Goal: Transaction & Acquisition: Purchase product/service

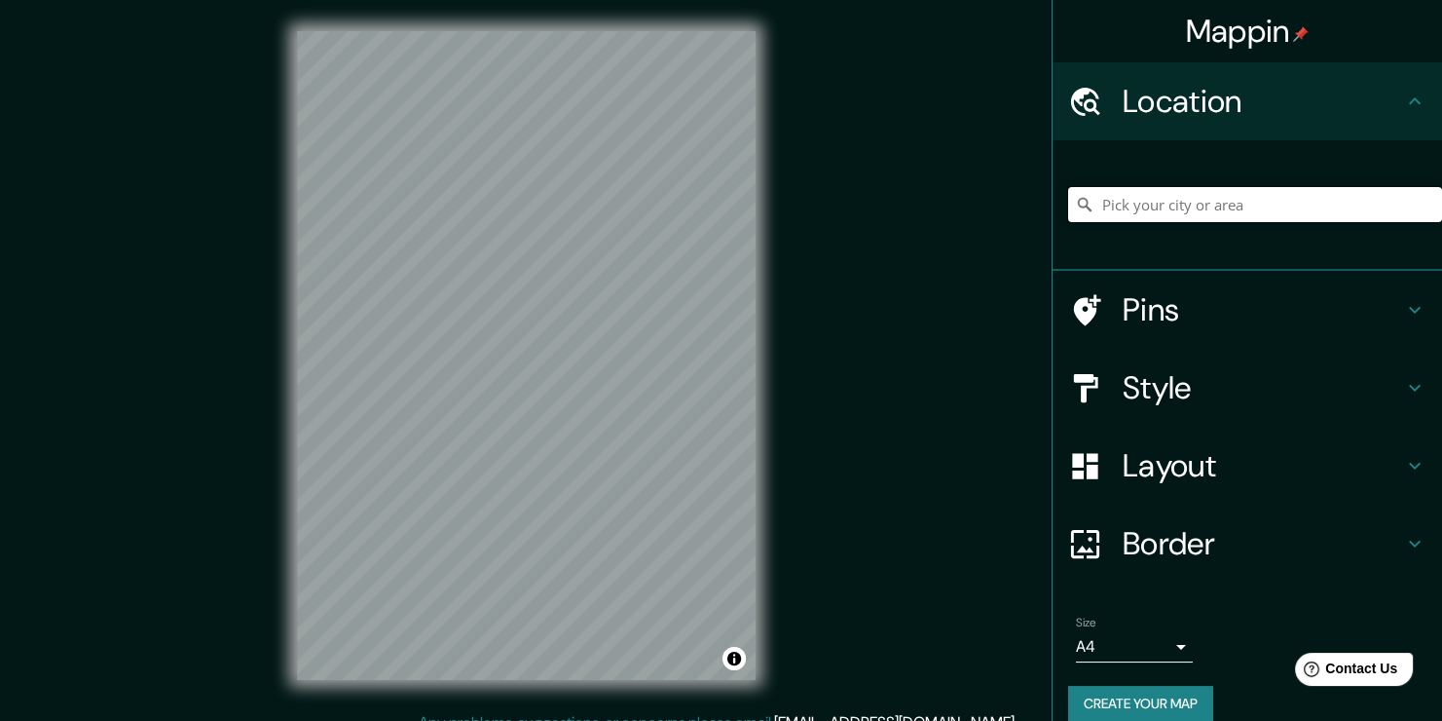
drag, startPoint x: 1165, startPoint y: 189, endPoint x: 1165, endPoint y: 202, distance: 12.7
click at [1165, 199] on input "Pick your city or area" at bounding box center [1255, 204] width 374 height 35
click at [1165, 202] on input "Pick your city or area" at bounding box center [1255, 204] width 374 height 35
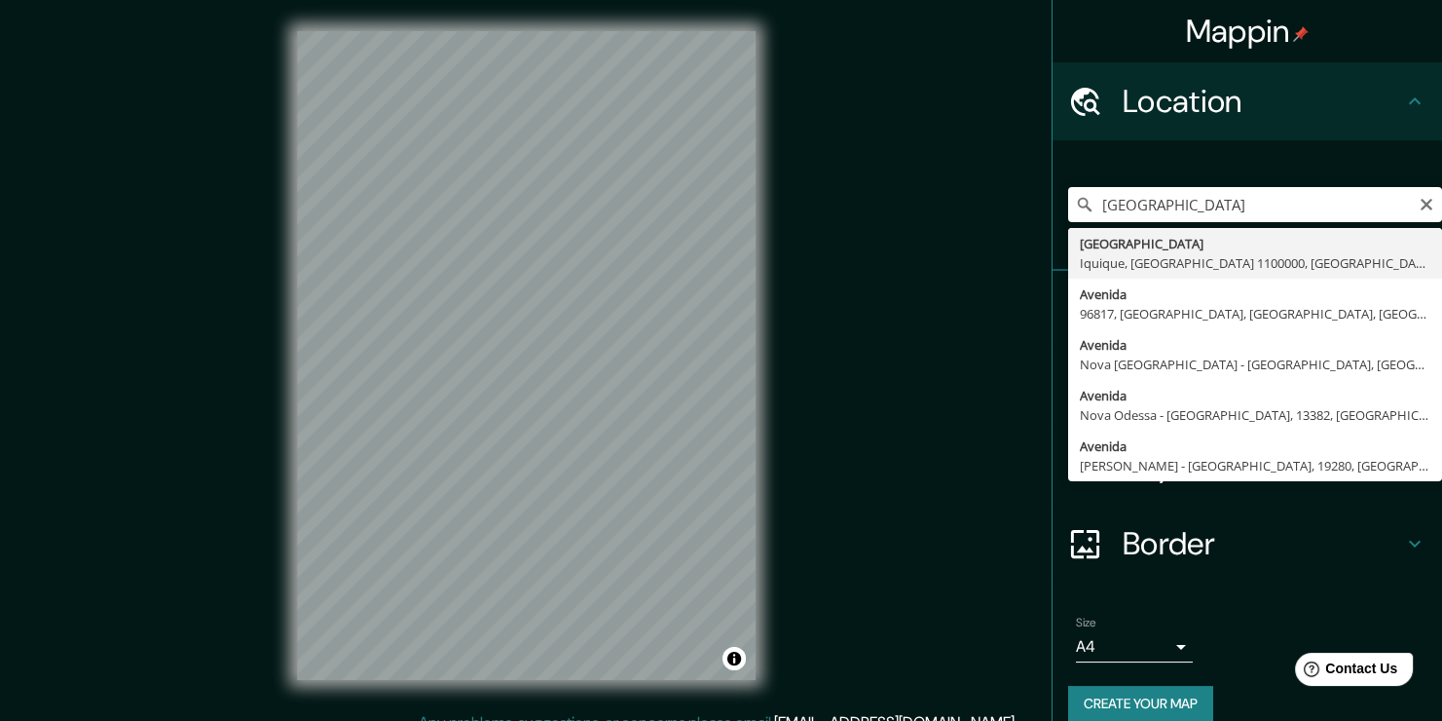
type input "[GEOGRAPHIC_DATA], [GEOGRAPHIC_DATA], [GEOGRAPHIC_DATA] 1100000, [GEOGRAPHIC_DA…"
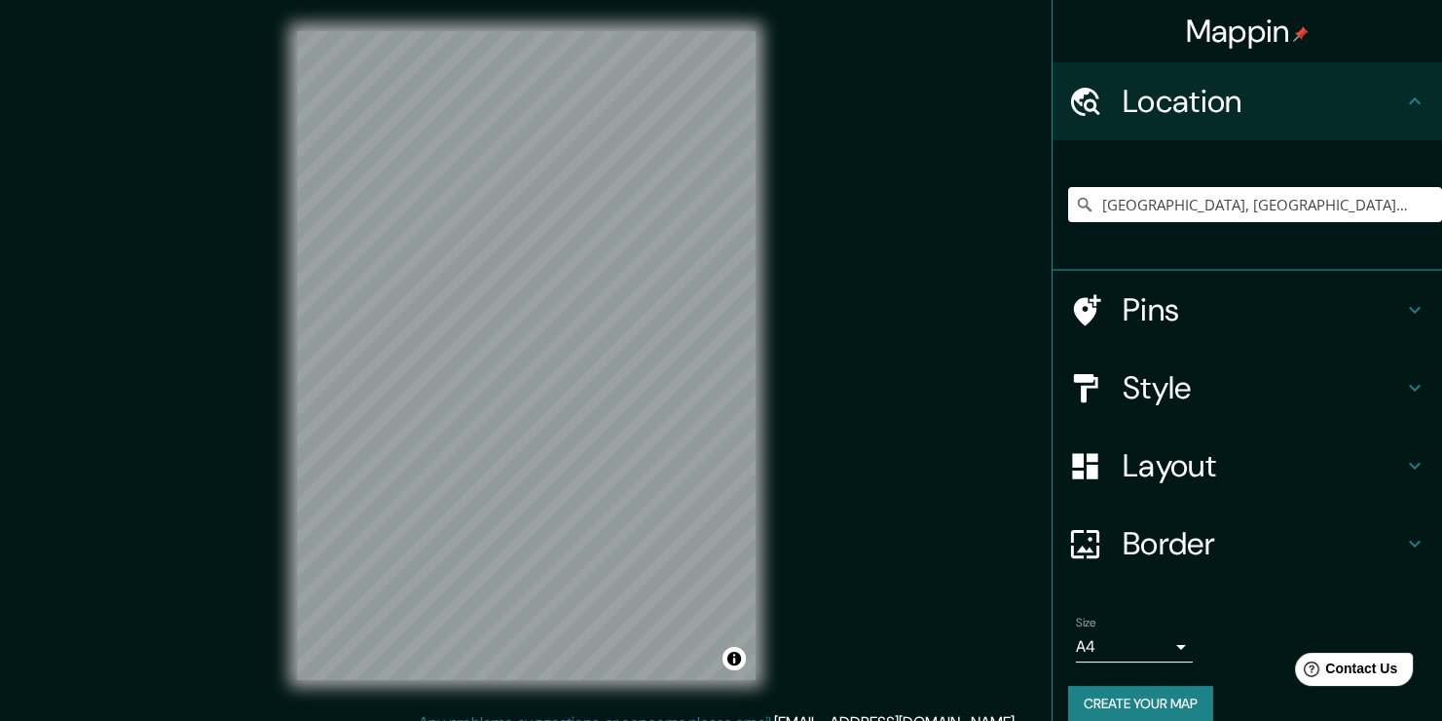
click at [1226, 389] on h4 "Style" at bounding box center [1263, 387] width 280 height 39
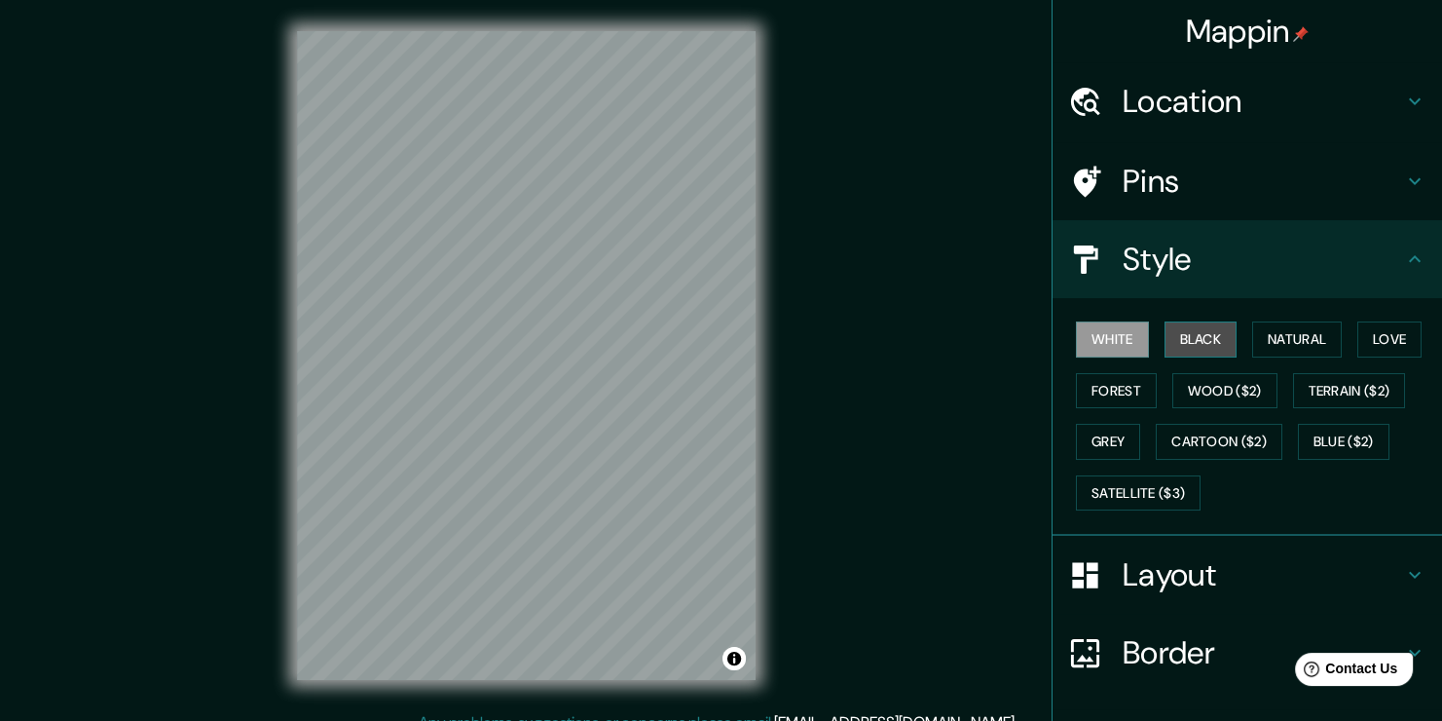
click at [1181, 335] on button "Black" at bounding box center [1200, 339] width 73 height 36
click at [1252, 335] on button "Natural" at bounding box center [1297, 339] width 90 height 36
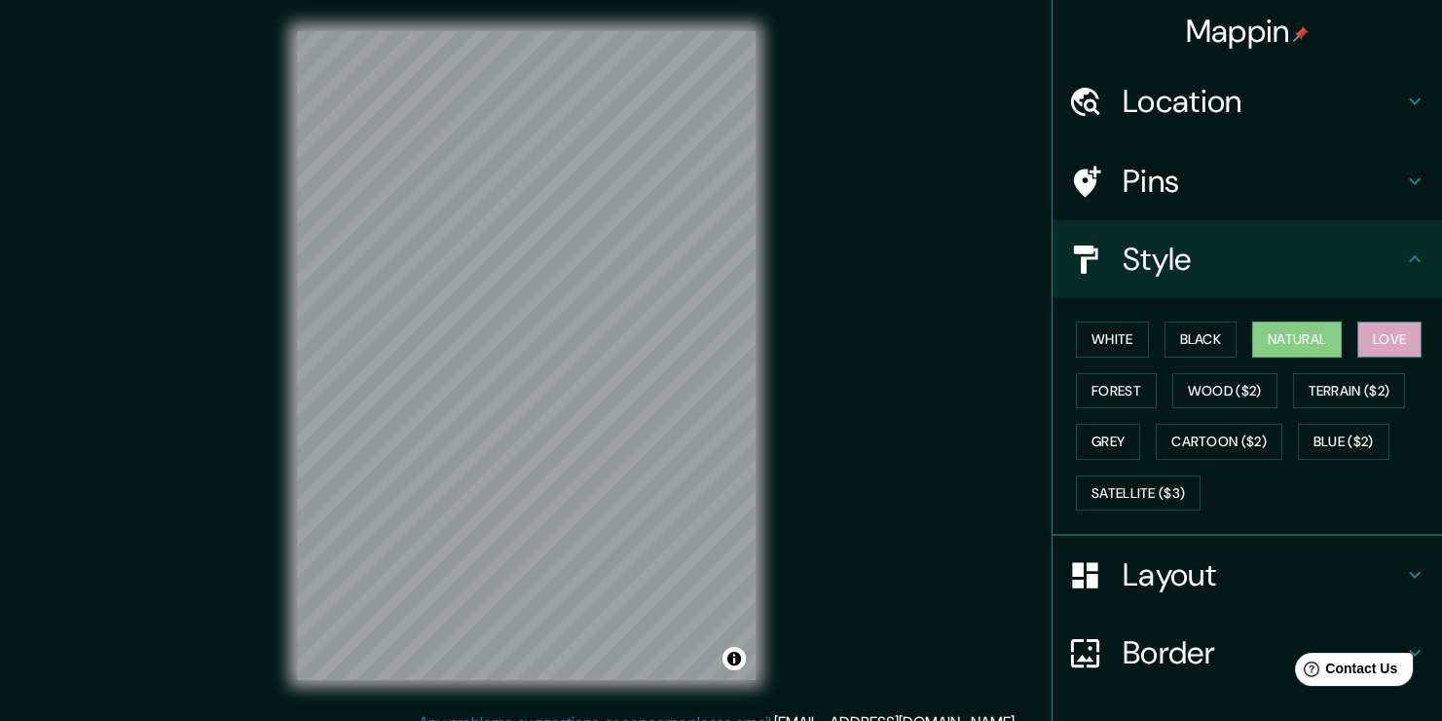
click at [1383, 347] on button "Love" at bounding box center [1389, 339] width 64 height 36
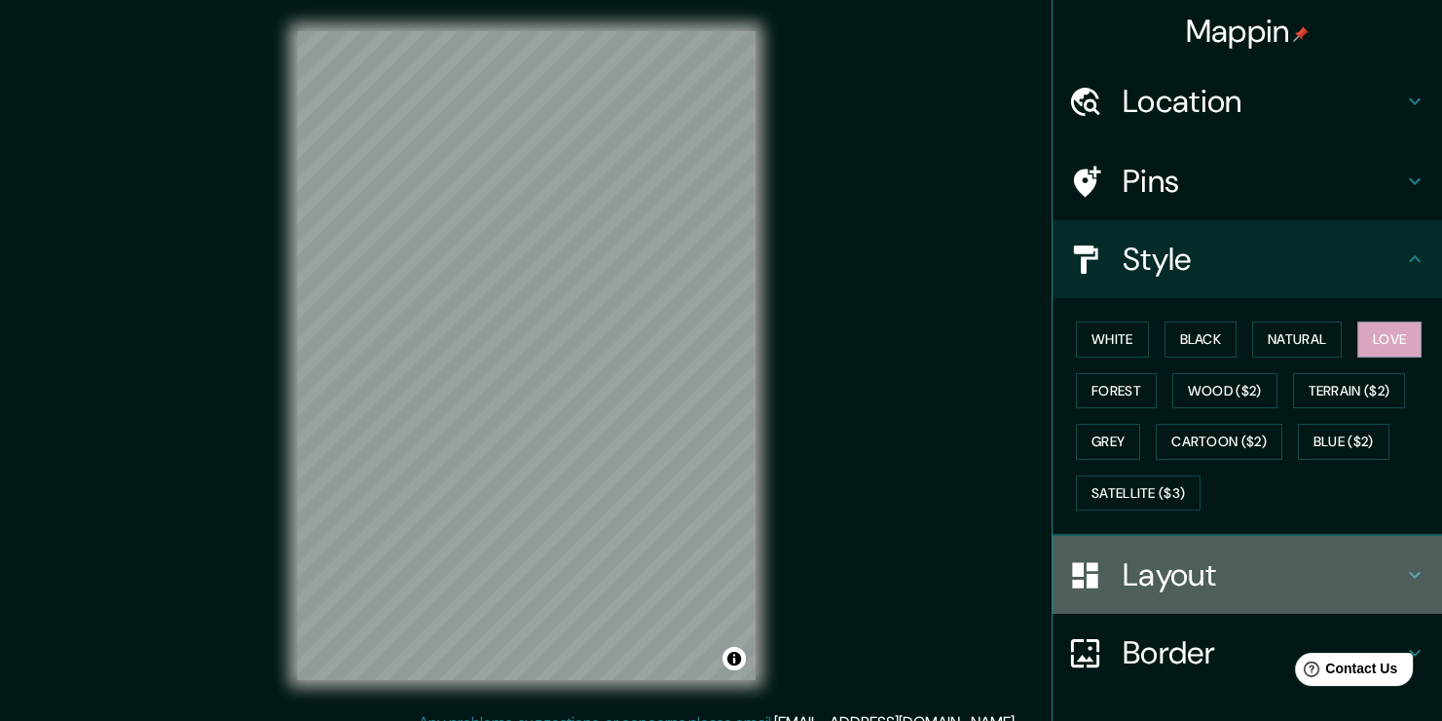
click at [1133, 588] on h4 "Layout" at bounding box center [1263, 574] width 280 height 39
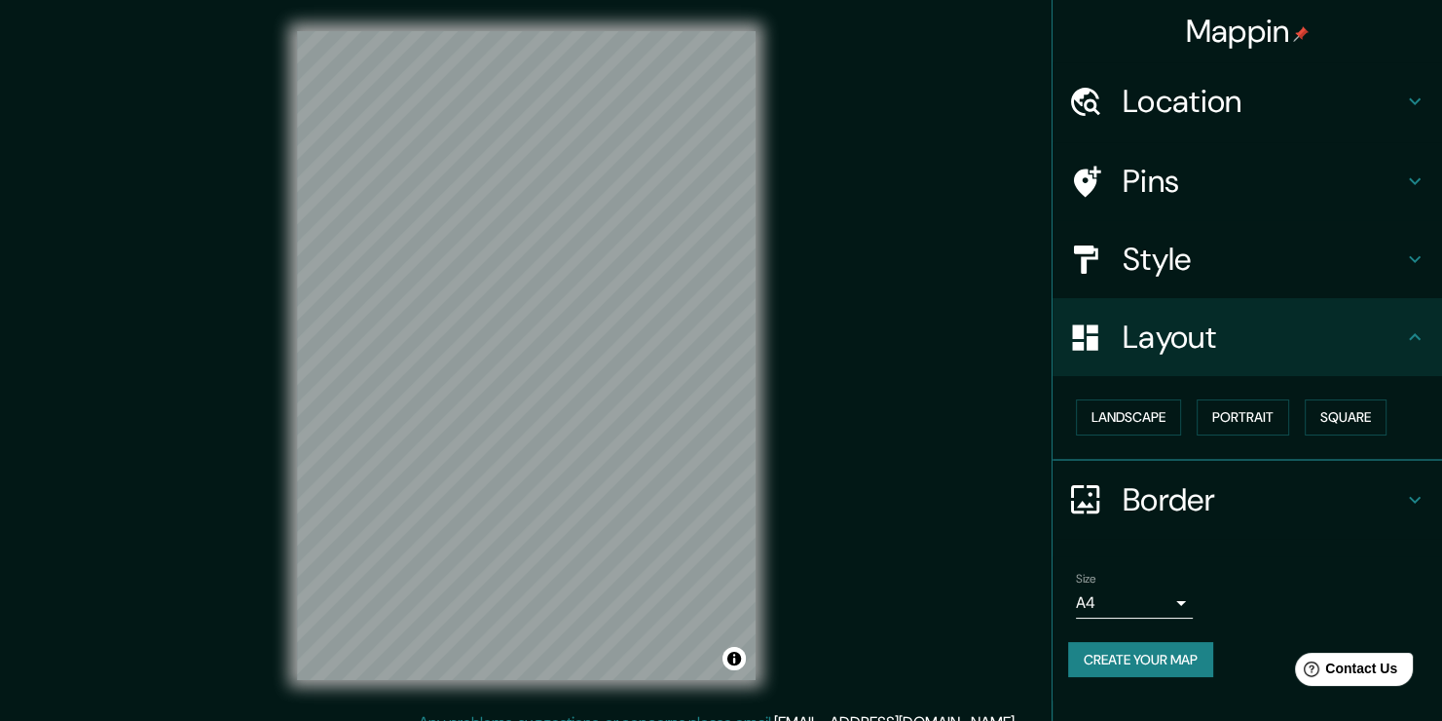
click at [1228, 510] on h4 "Border" at bounding box center [1263, 499] width 280 height 39
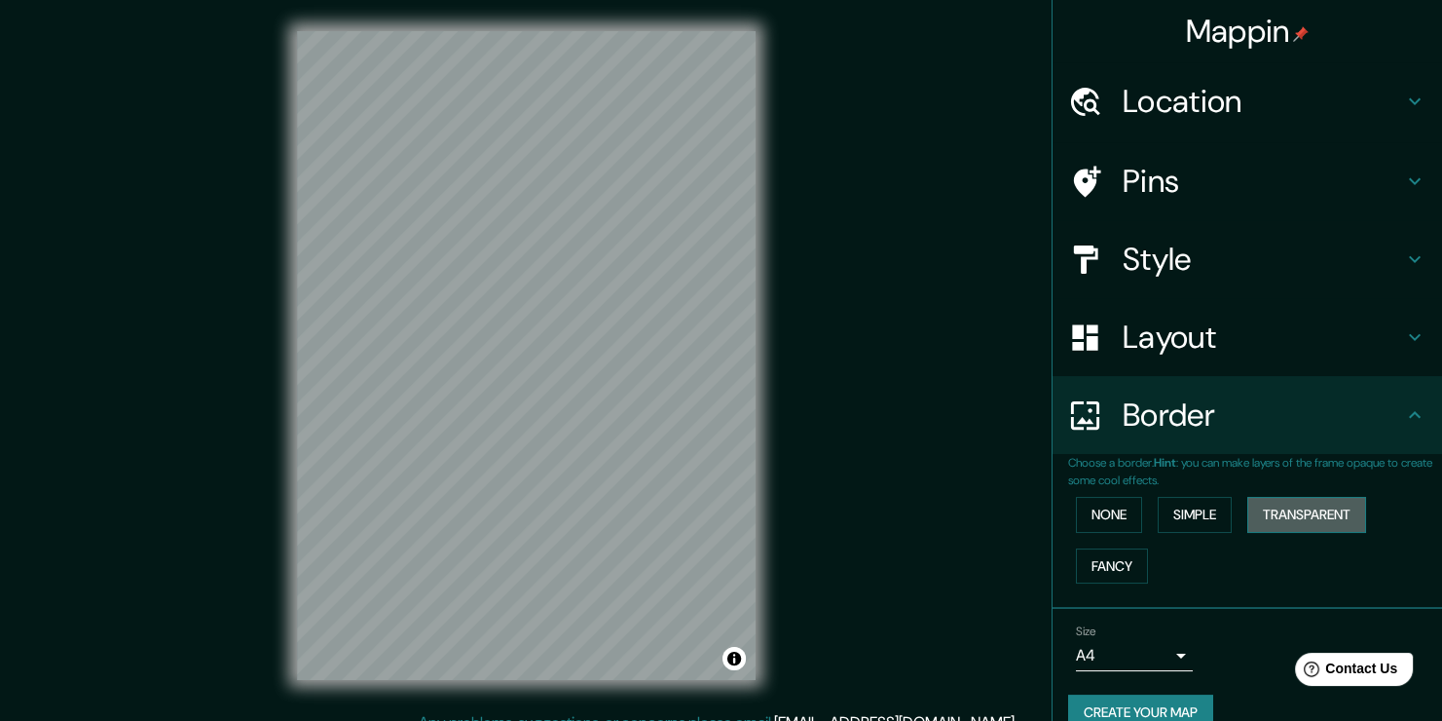
click at [1251, 518] on button "Transparent" at bounding box center [1306, 515] width 119 height 36
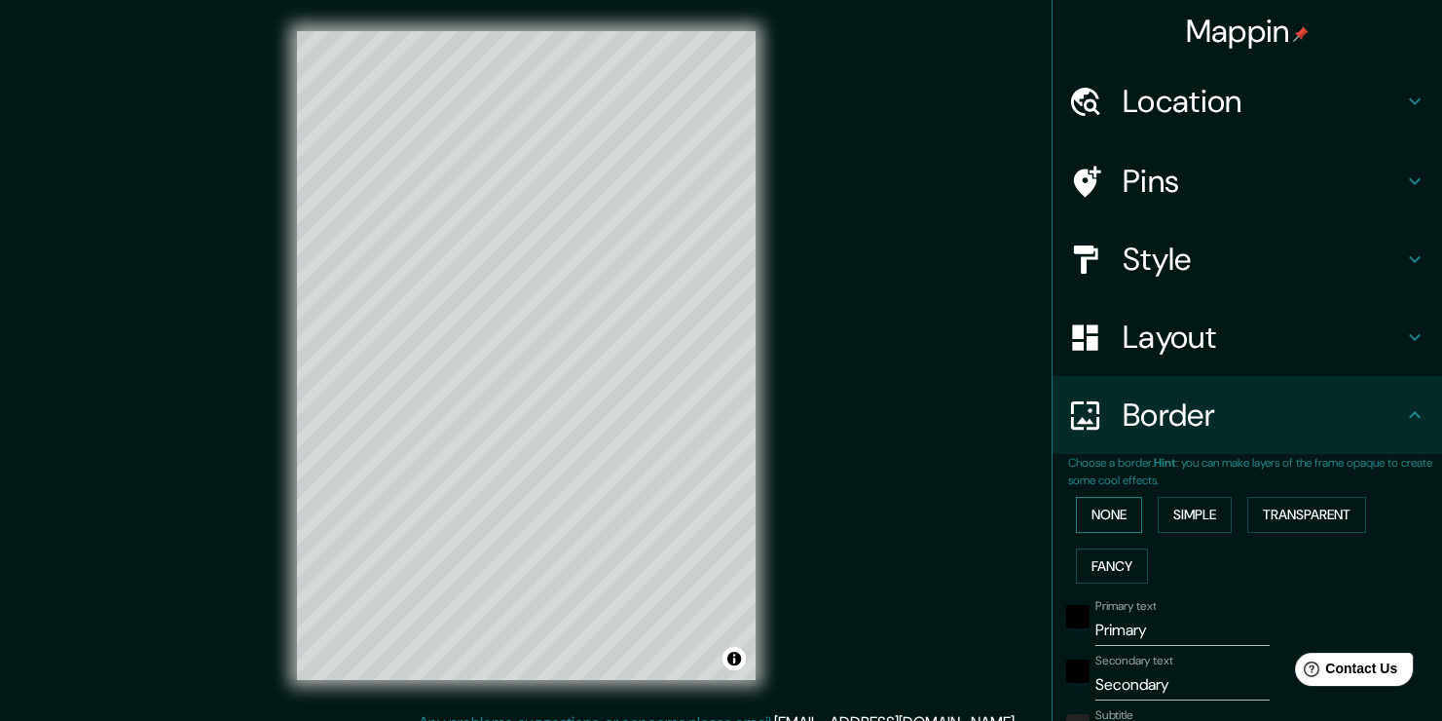
click at [1112, 524] on button "None" at bounding box center [1109, 515] width 66 height 36
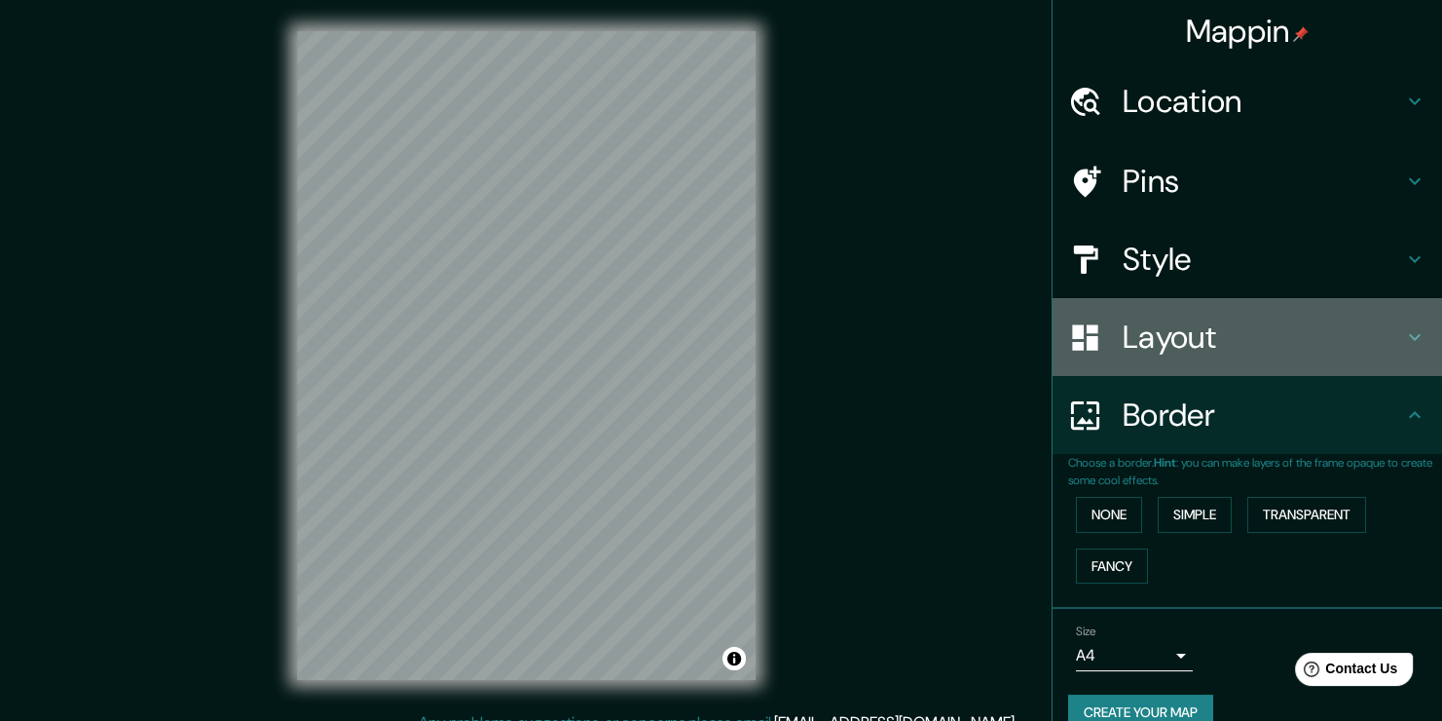
click at [1271, 353] on h4 "Layout" at bounding box center [1263, 336] width 280 height 39
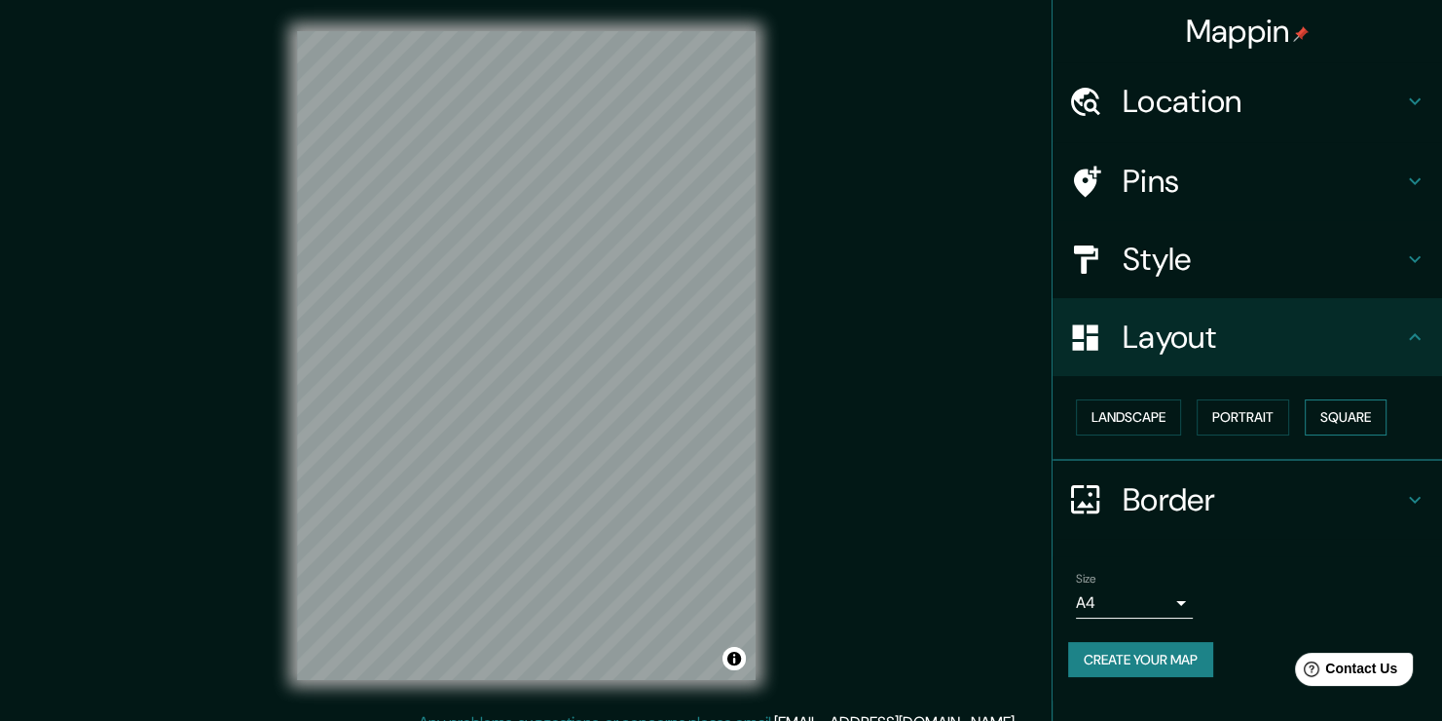
click at [1349, 409] on button "Square" at bounding box center [1346, 417] width 82 height 36
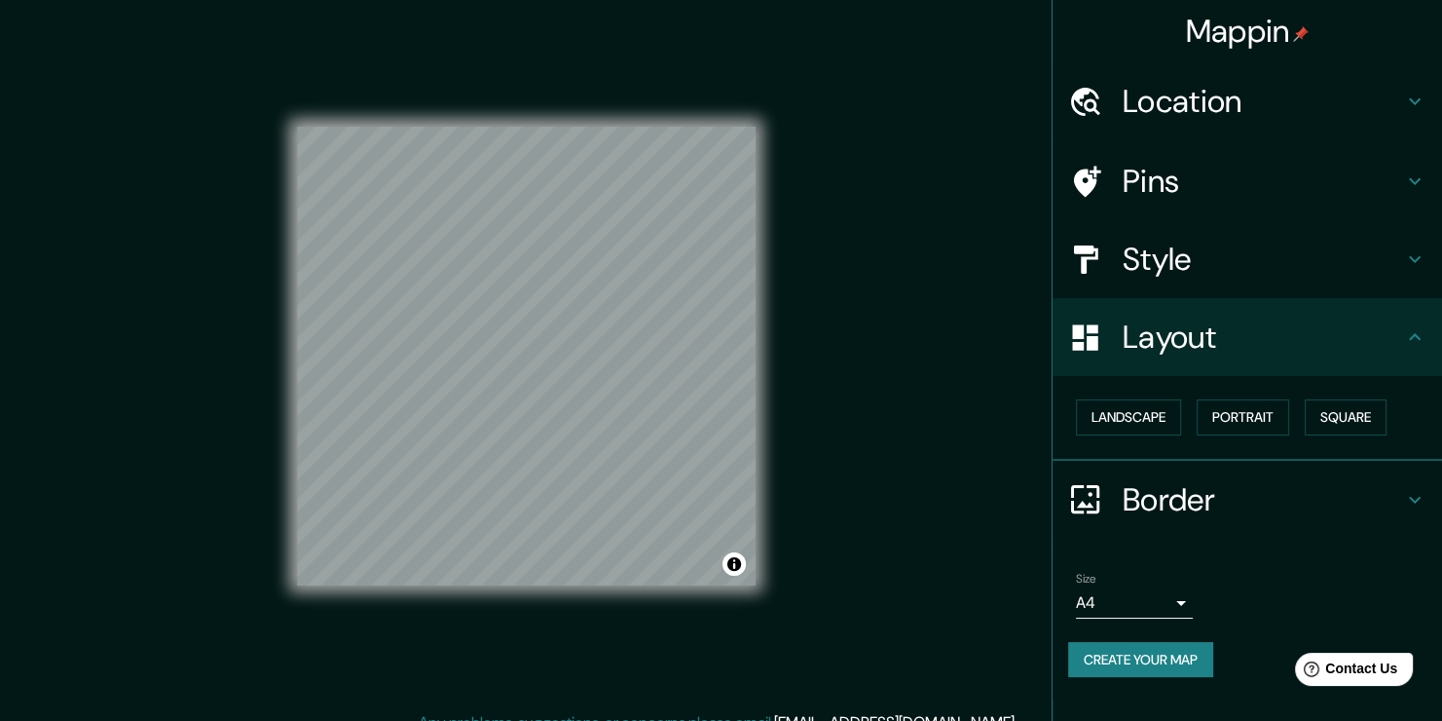
click at [1150, 652] on button "Create your map" at bounding box center [1140, 660] width 145 height 36
click at [1155, 667] on div "Create your map" at bounding box center [1247, 660] width 358 height 36
click at [1155, 667] on button "Create your map" at bounding box center [1140, 660] width 145 height 36
click at [640, 435] on div at bounding box center [638, 436] width 16 height 16
click at [481, 337] on div at bounding box center [485, 335] width 16 height 16
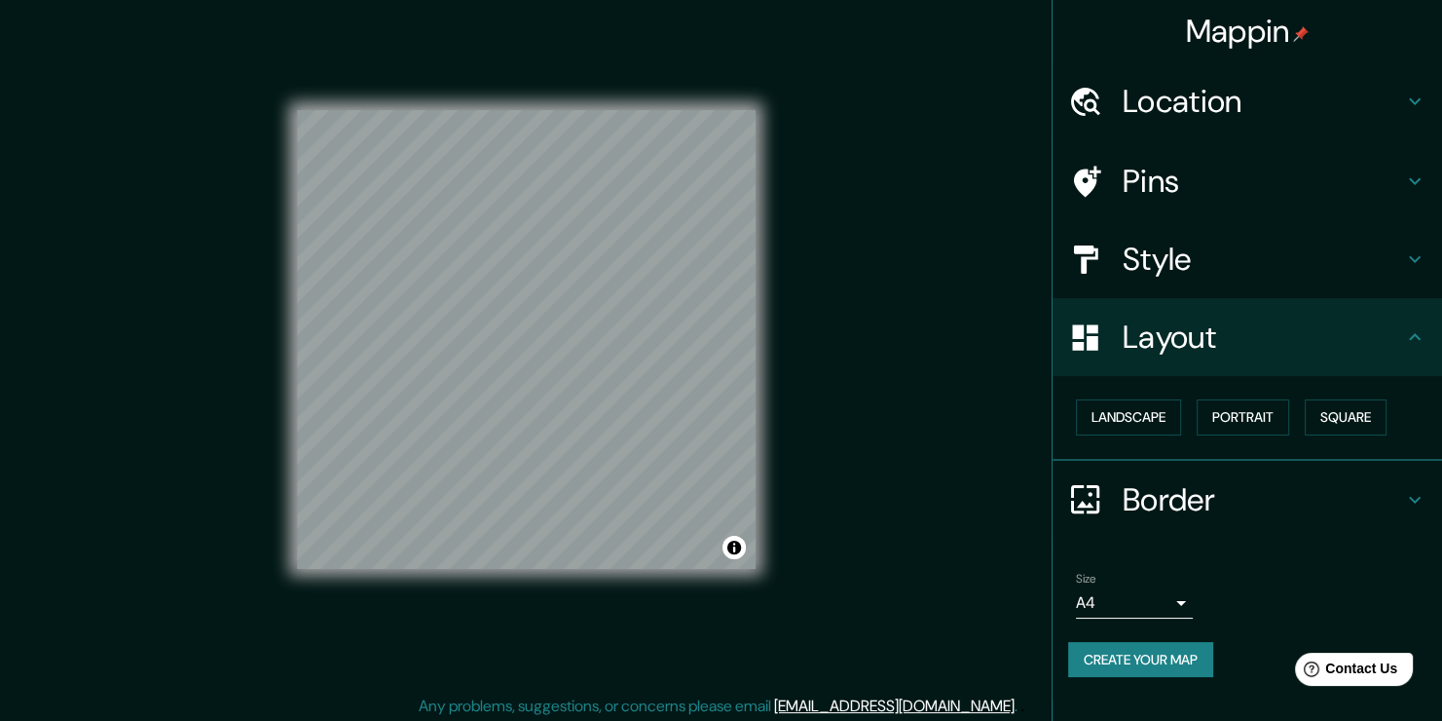
scroll to position [21, 0]
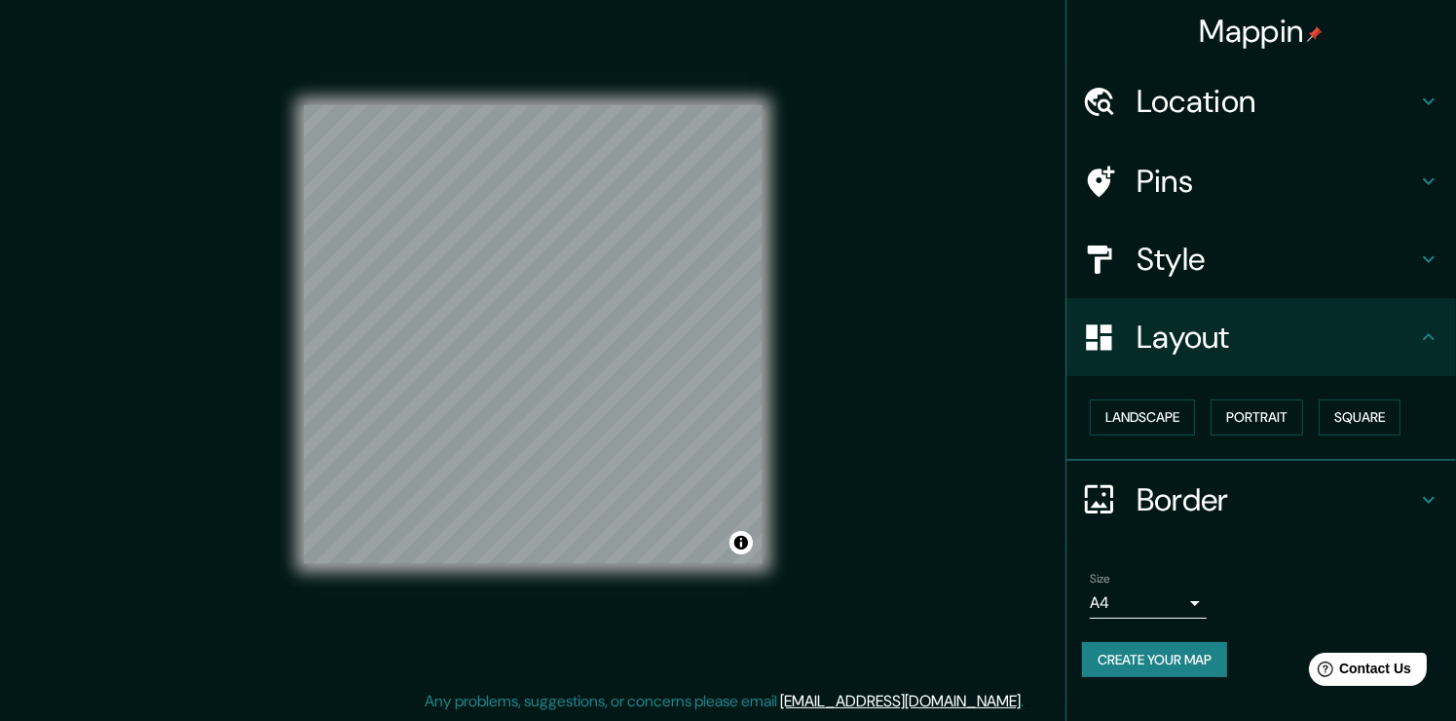
click at [1187, 602] on body "Mappin Location [GEOGRAPHIC_DATA], [GEOGRAPHIC_DATA], [GEOGRAPHIC_DATA] 1100000…" at bounding box center [728, 339] width 1456 height 721
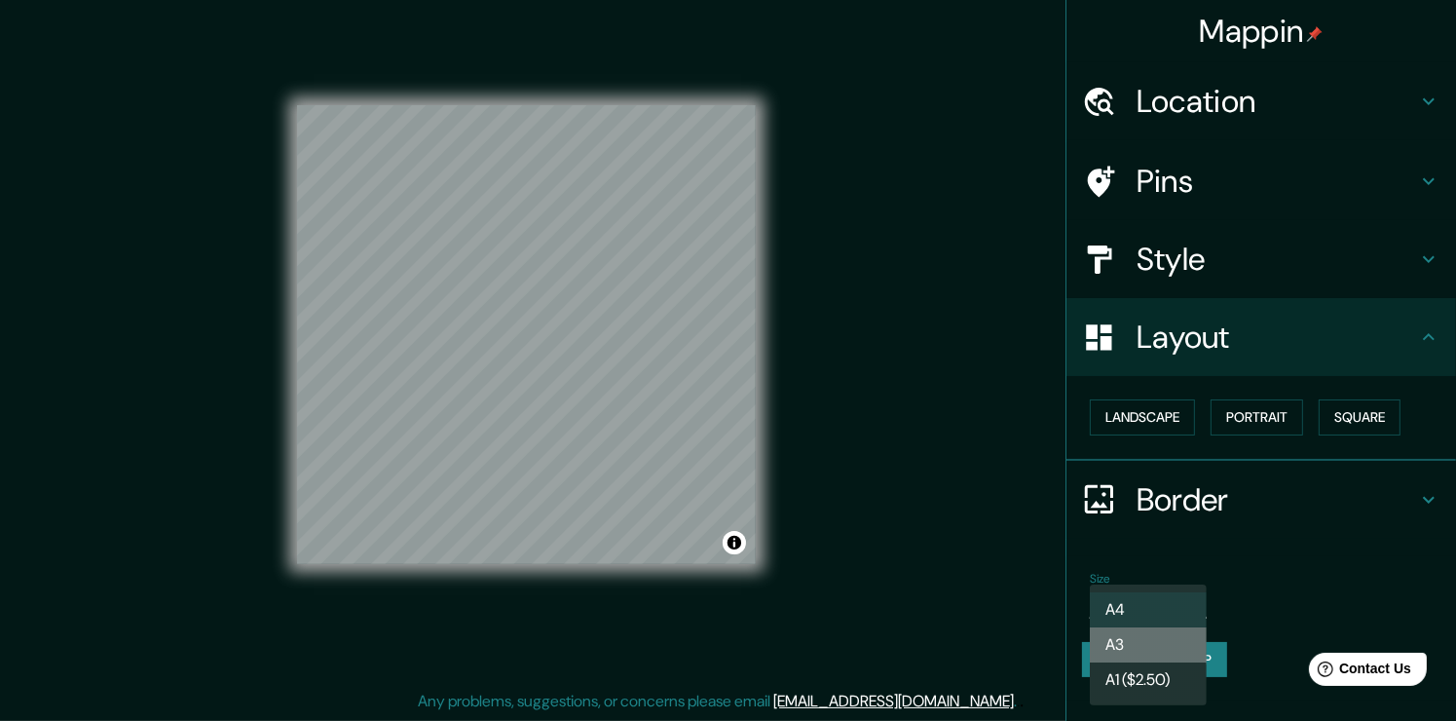
click at [1167, 644] on li "A3" at bounding box center [1148, 644] width 117 height 35
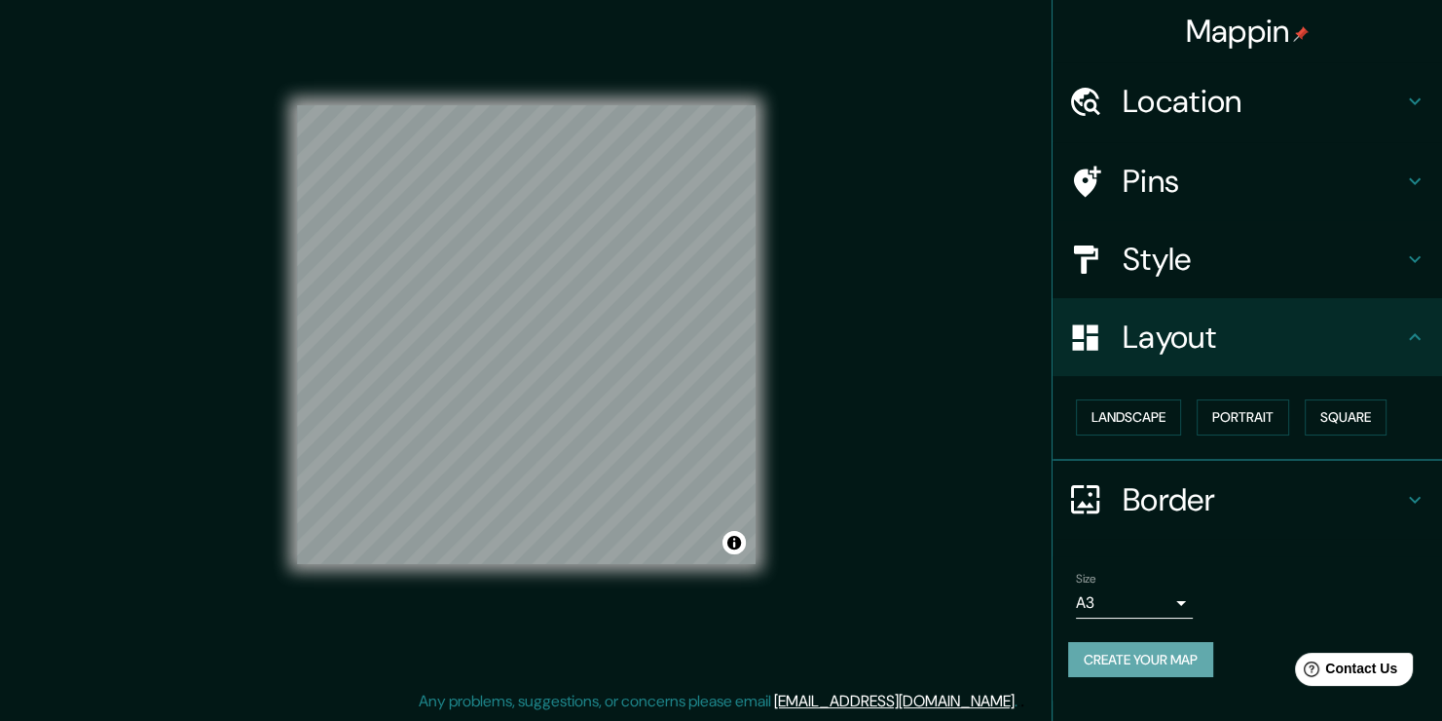
click at [1134, 660] on button "Create your map" at bounding box center [1140, 660] width 145 height 36
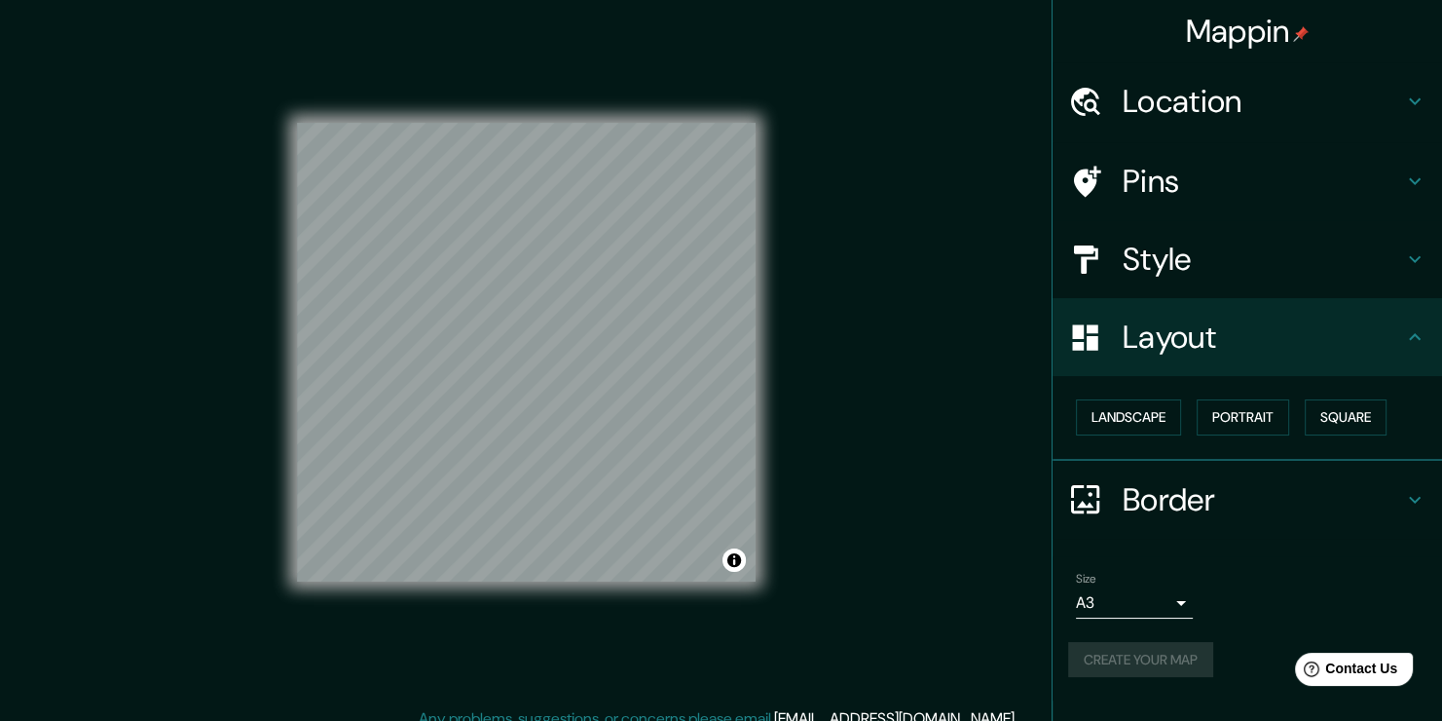
scroll to position [0, 0]
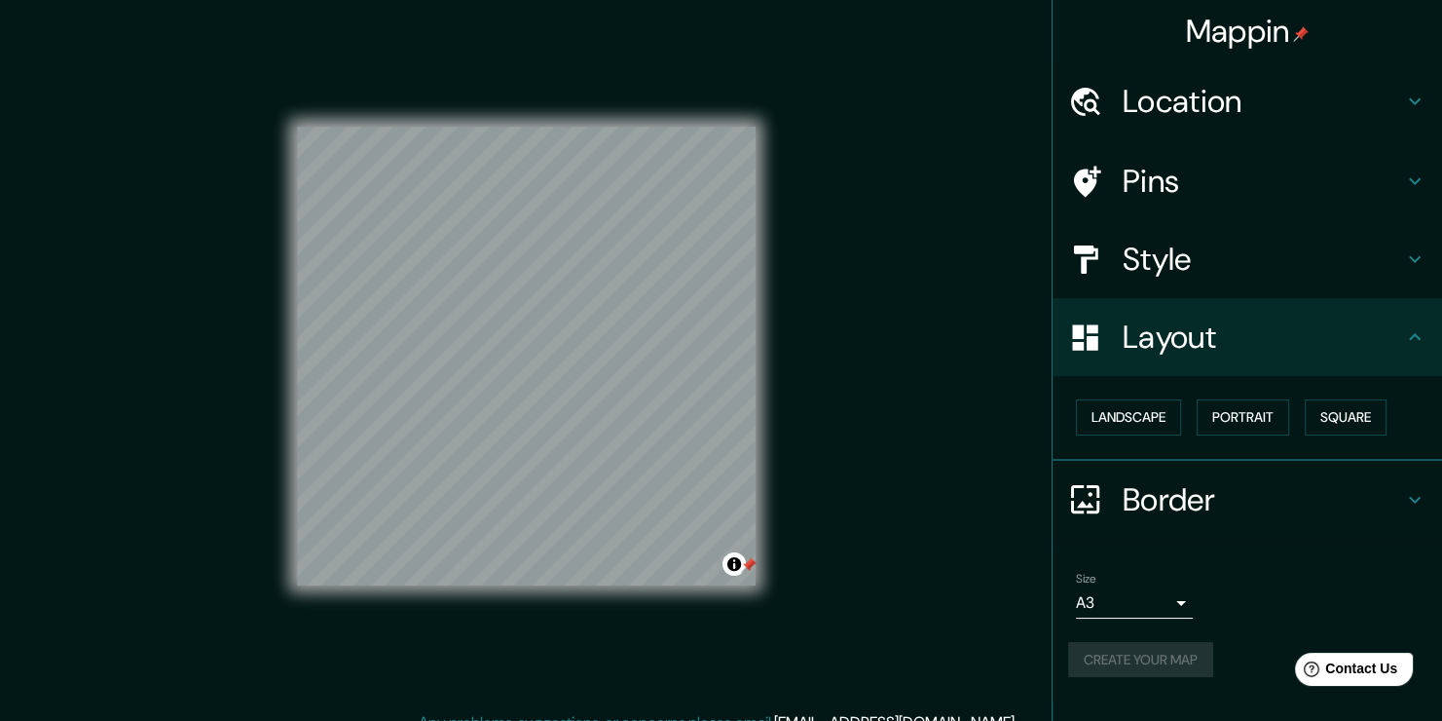
click at [753, 572] on div at bounding box center [749, 565] width 16 height 16
click at [1284, 36] on h4 "Mappin" at bounding box center [1248, 31] width 124 height 39
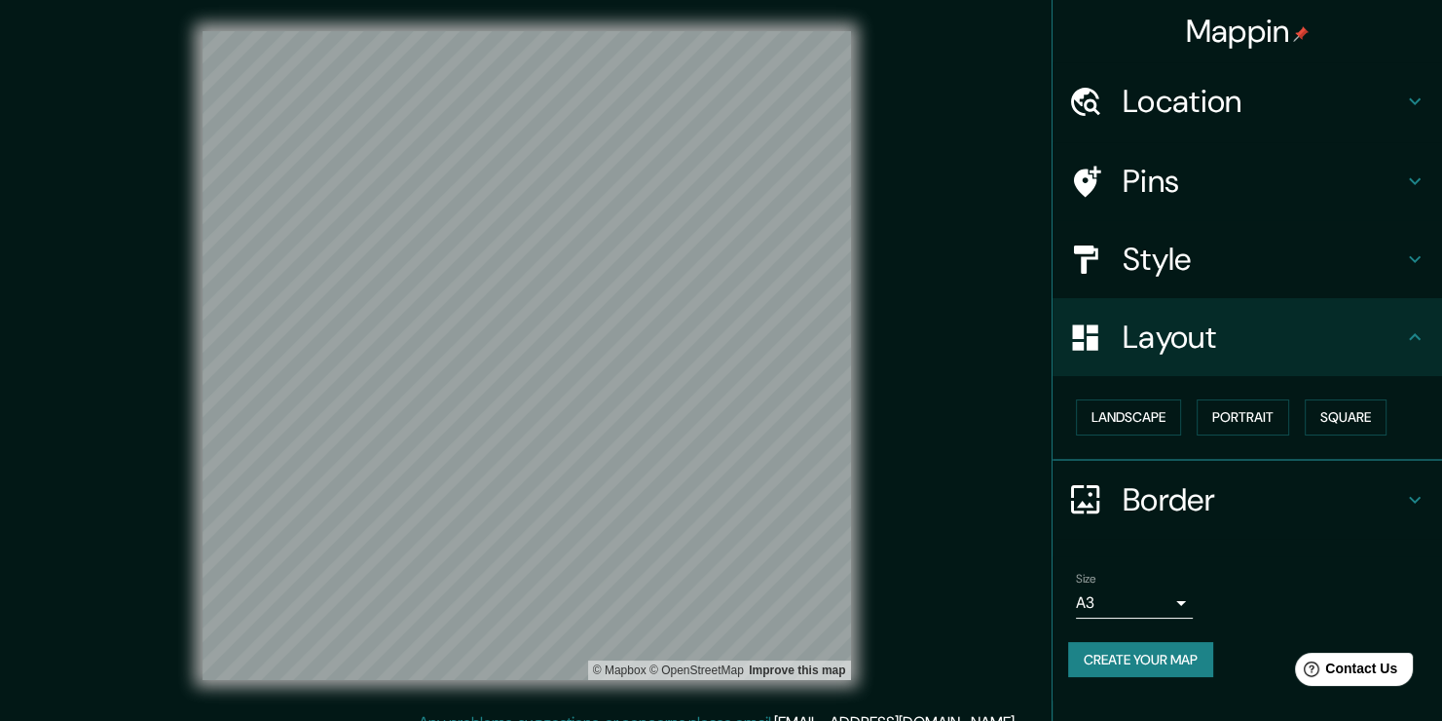
click at [595, 720] on html "Mappin Location Pins Style Layout Landscape Portrait Square Border Choose a bor…" at bounding box center [721, 360] width 1442 height 721
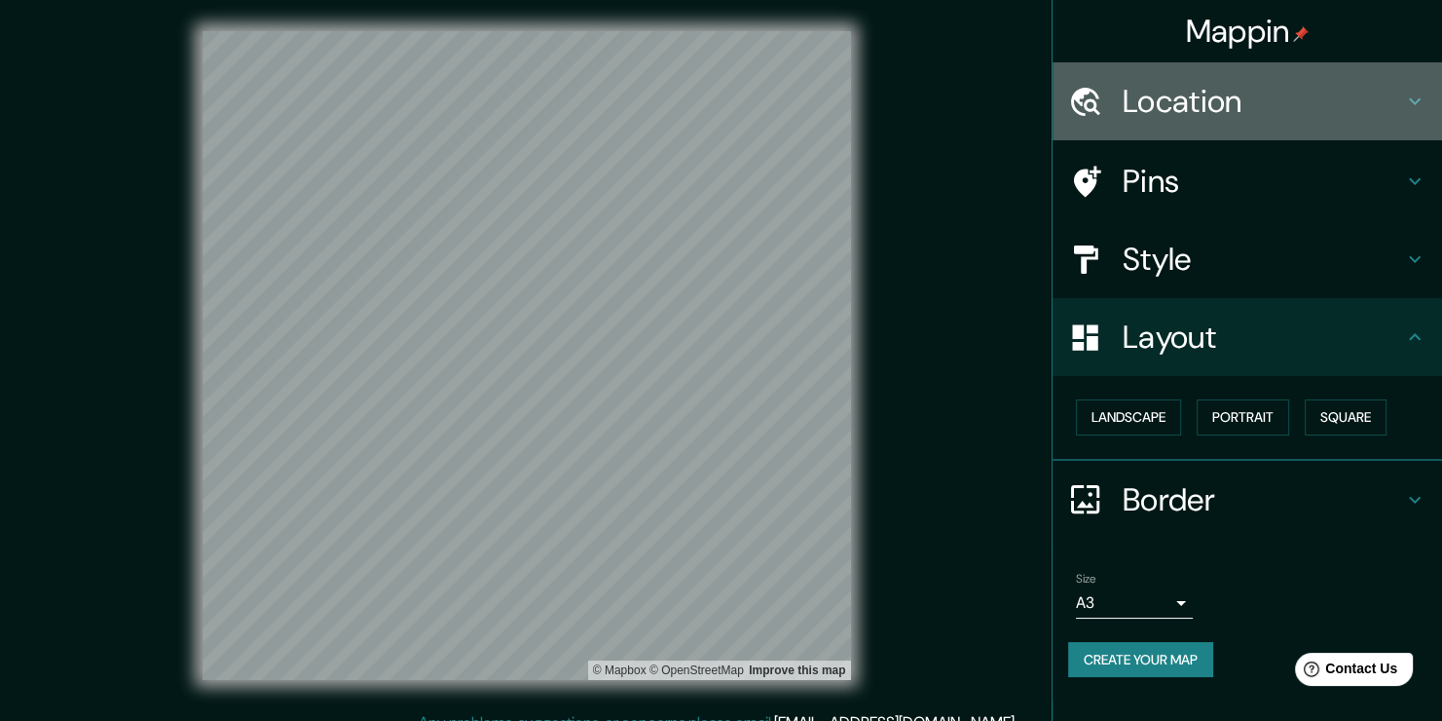
click at [1237, 101] on h4 "Location" at bounding box center [1263, 101] width 280 height 39
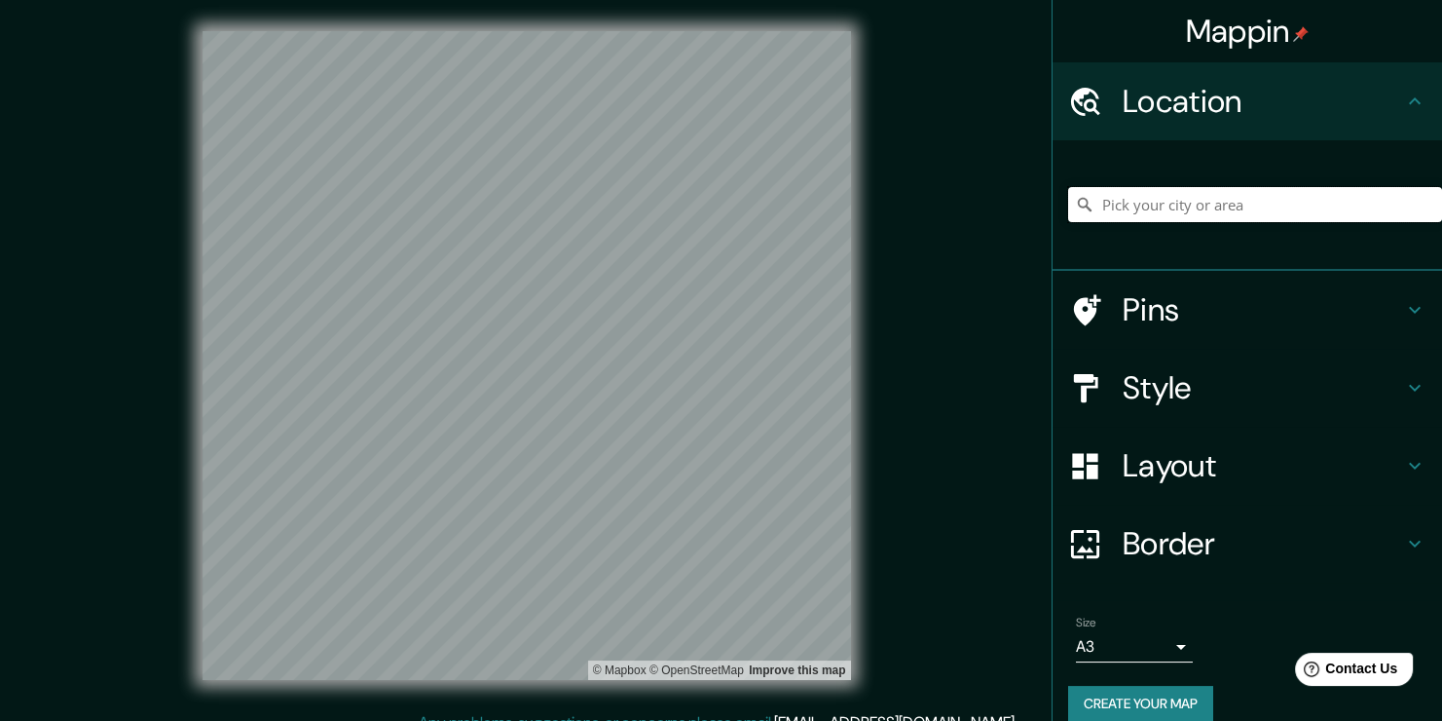
click at [1183, 197] on input "Pick your city or area" at bounding box center [1255, 204] width 374 height 35
